Goal: Task Accomplishment & Management: Manage account settings

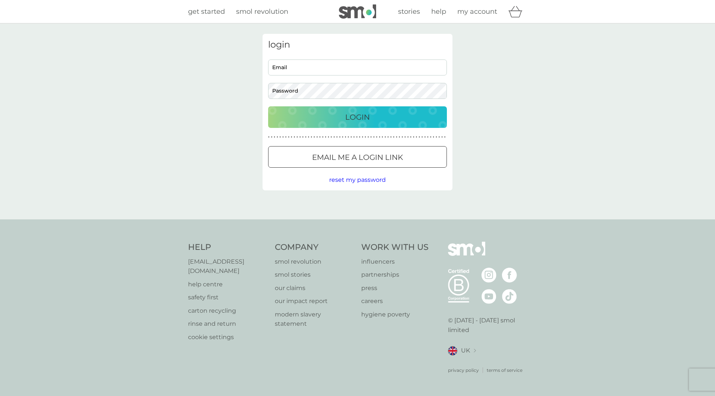
type input "[EMAIL_ADDRESS][DOMAIN_NAME]"
click at [347, 113] on p "Login" at bounding box center [357, 117] width 25 height 12
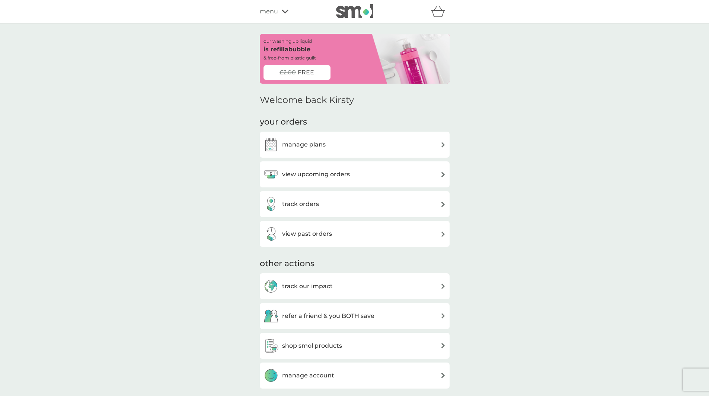
click at [333, 138] on div "manage plans" at bounding box center [355, 144] width 182 height 15
click at [322, 173] on h3 "view upcoming orders" at bounding box center [316, 175] width 68 height 10
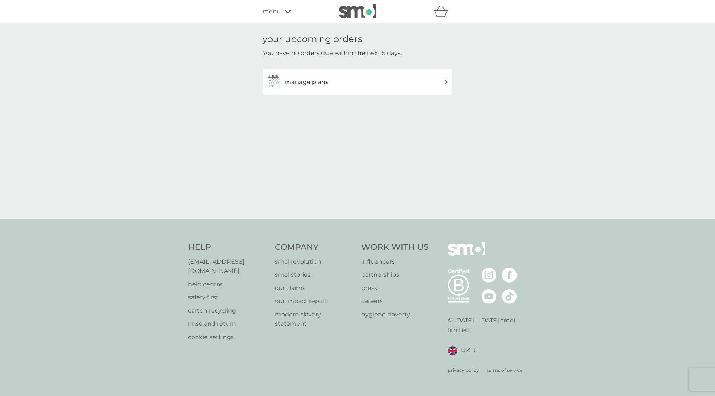
click at [353, 85] on div "manage plans" at bounding box center [357, 81] width 182 height 15
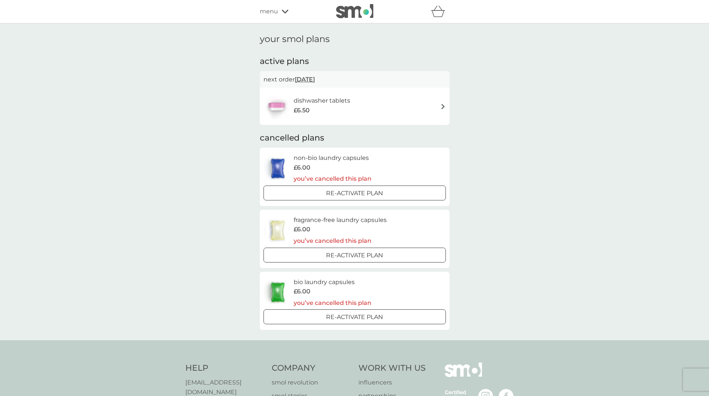
click at [416, 103] on div "dishwasher tablets £6.50" at bounding box center [355, 106] width 182 height 26
